Goal: Task Accomplishment & Management: Use online tool/utility

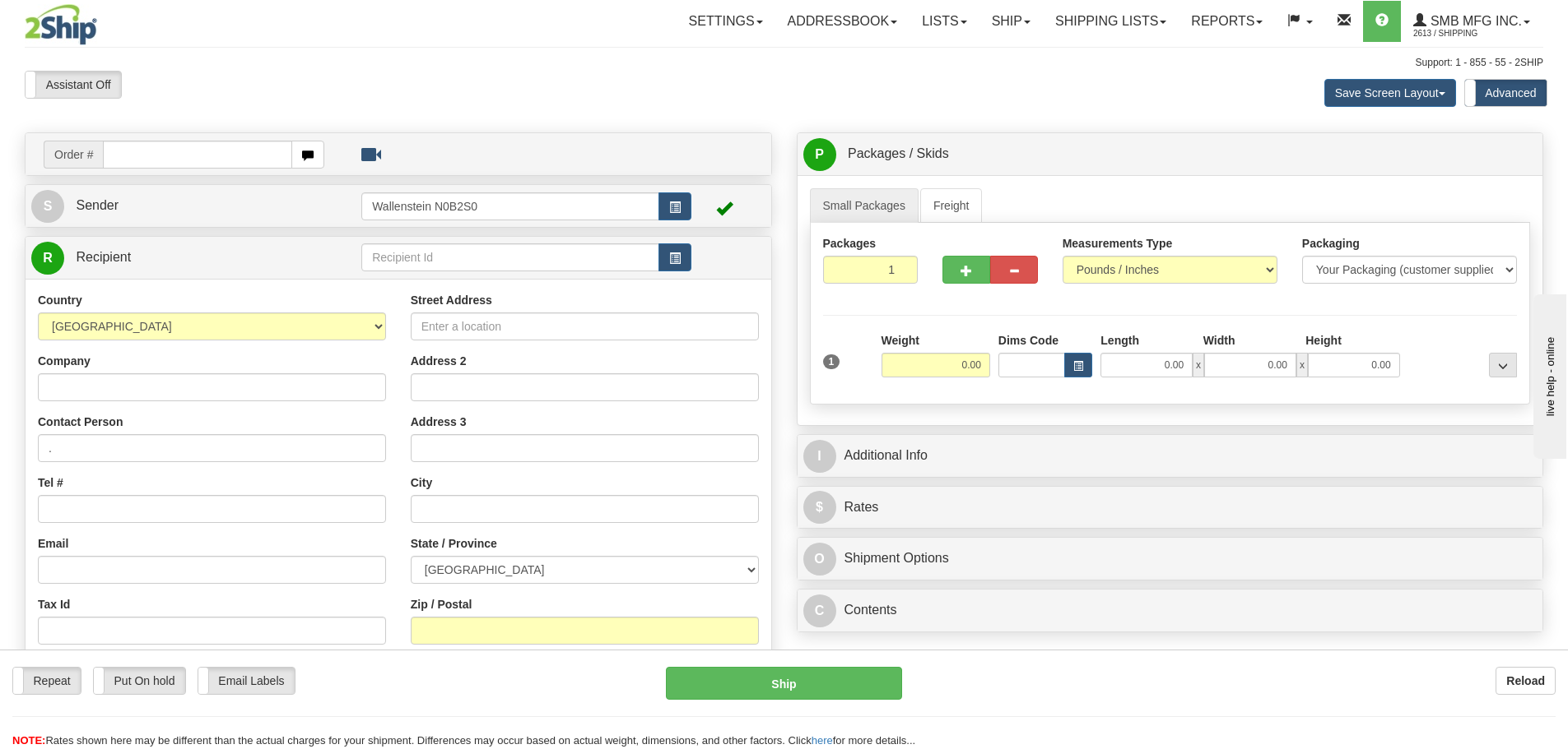
click at [971, 109] on div "Save Screen Layout Save Layout Reset to Default Standard Advanced" at bounding box center [1234, 92] width 642 height 44
click at [528, 268] on input "text" at bounding box center [509, 257] width 298 height 28
drag, startPoint x: 484, startPoint y: 252, endPoint x: 158, endPoint y: 248, distance: 326.0
click at [198, 251] on tr "R Recipient Country [PERSON_NAME] [GEOGRAPHIC_DATA]" at bounding box center [398, 257] width 734 height 34
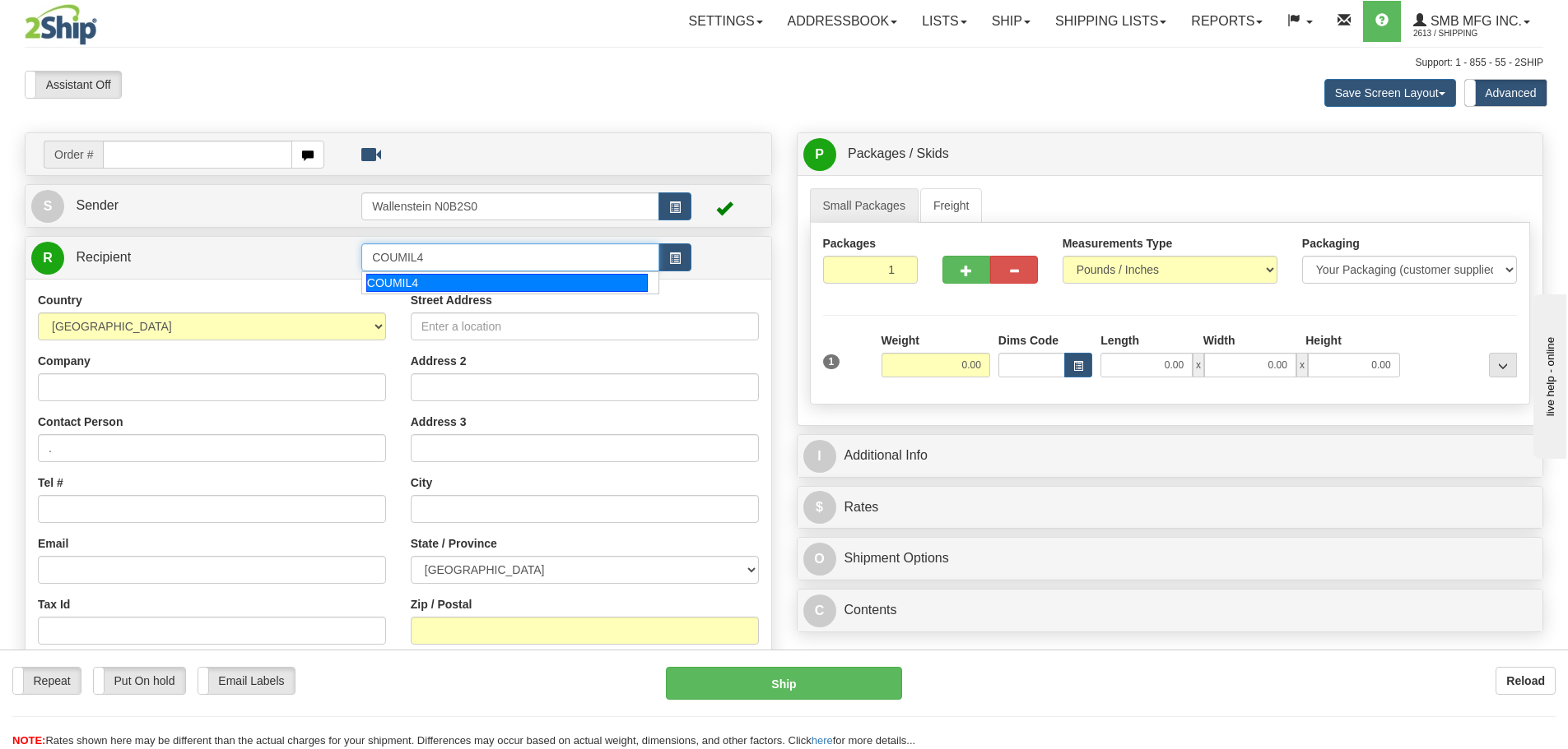
click at [484, 287] on div "COUMIL4" at bounding box center [507, 282] width 282 height 18
type input "COUMIL4"
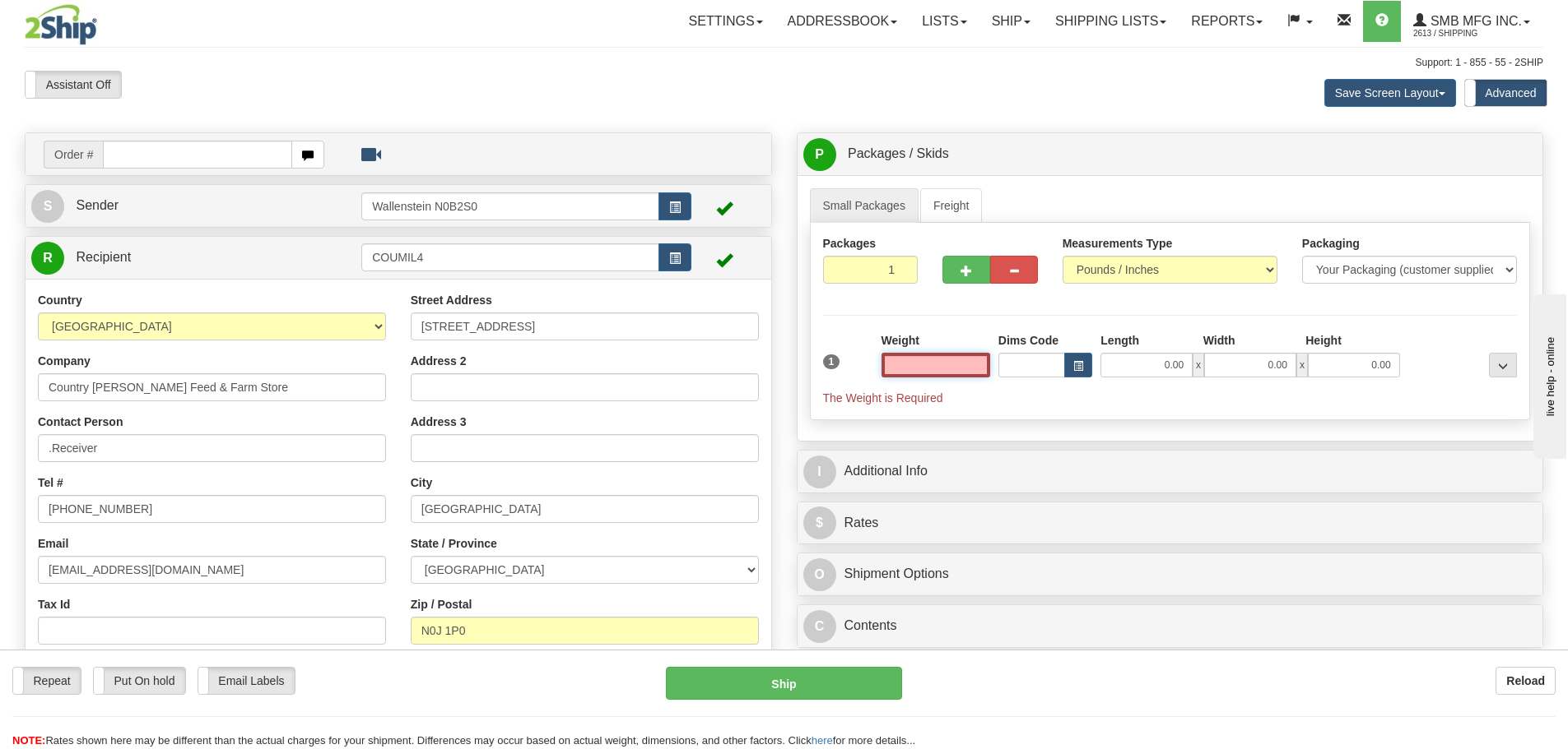
click at [931, 362] on input "text" at bounding box center [936, 365] width 109 height 25
type input "0.00"
click at [969, 202] on link "Freight" at bounding box center [952, 205] width 62 height 35
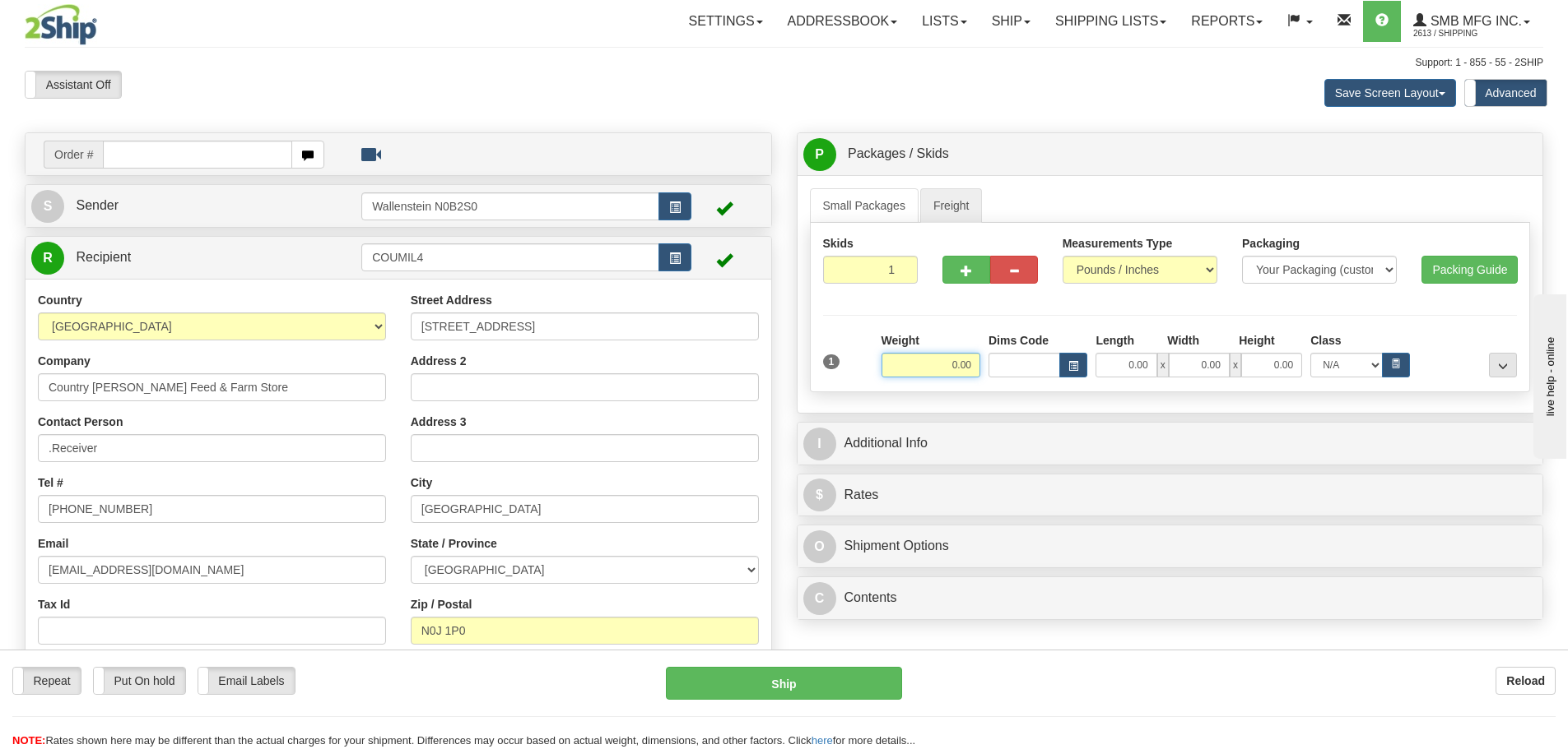
click at [906, 363] on input "0.00" at bounding box center [931, 365] width 98 height 25
type input "190.00"
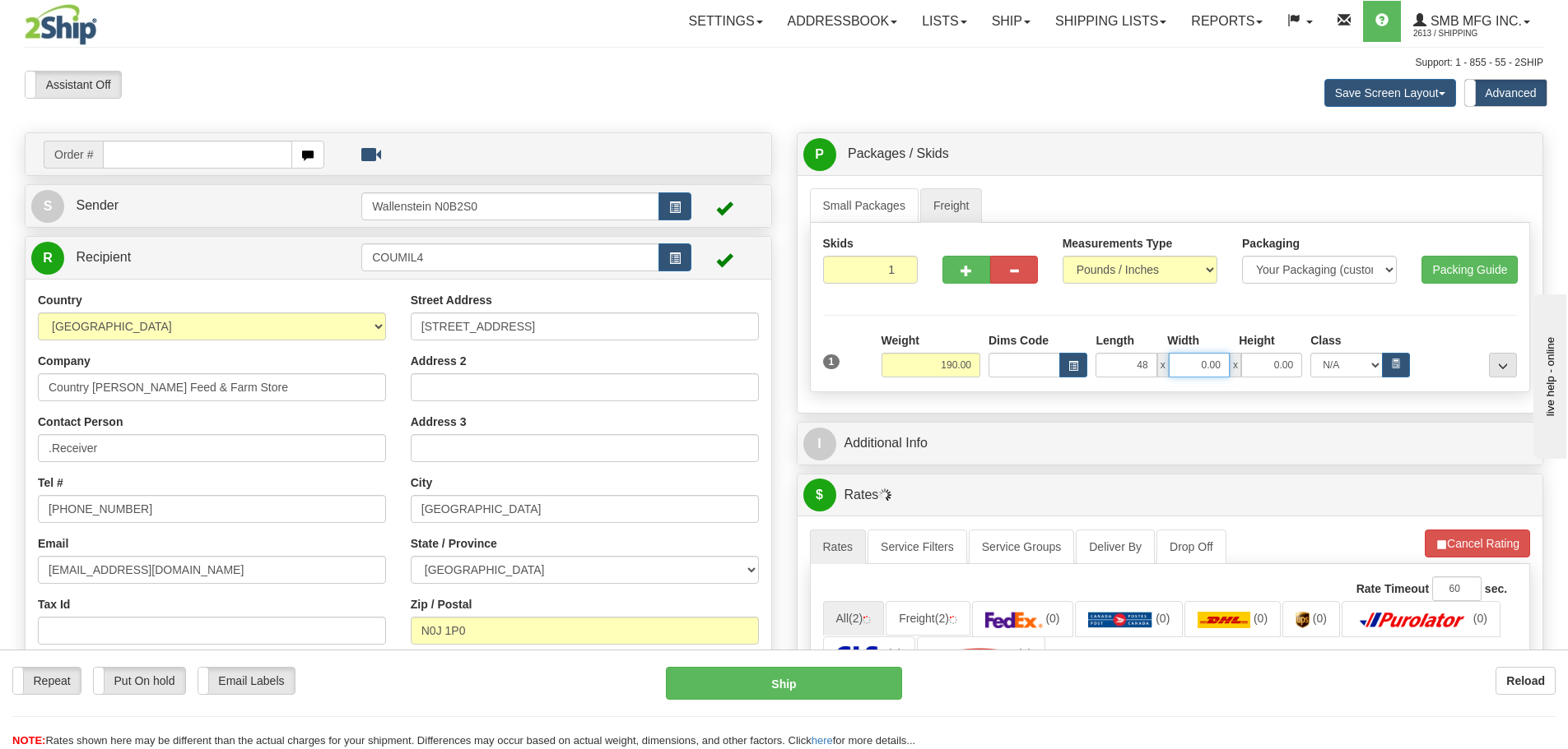
type input "48.00"
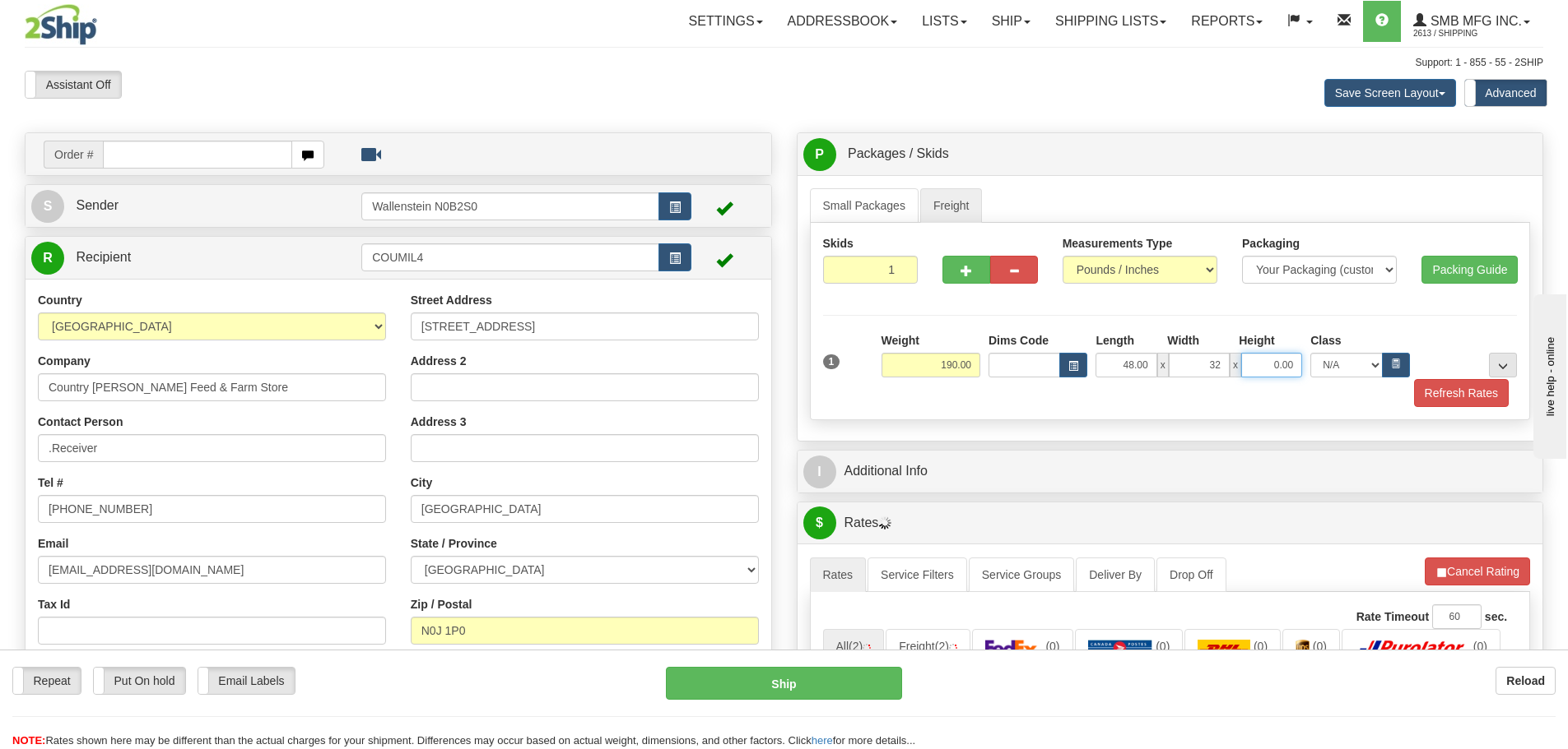
type input "32.00"
type input "66.00"
click at [1449, 394] on button "Refresh Rates" at bounding box center [1462, 393] width 95 height 28
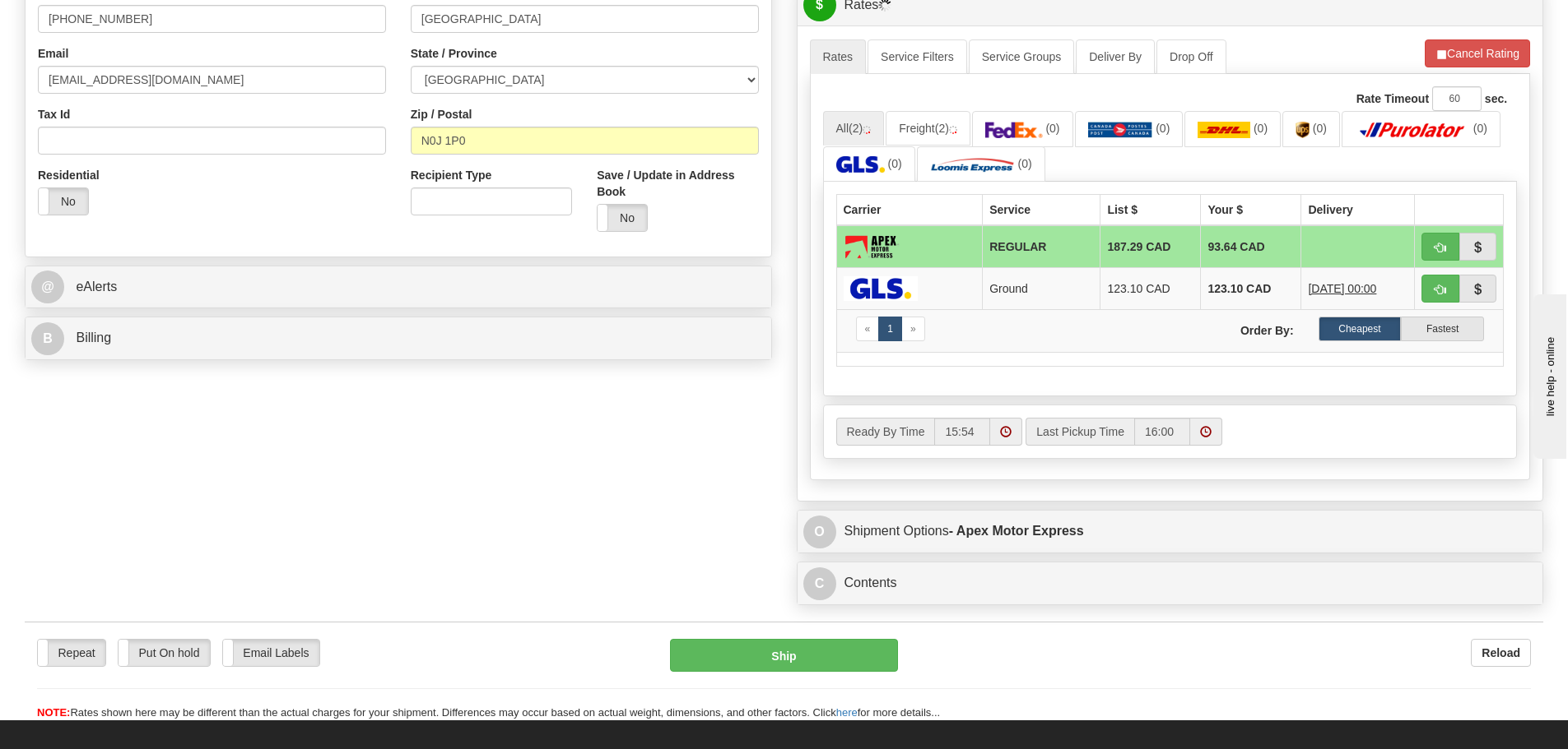
scroll to position [494, 0]
